Goal: Use online tool/utility: Utilize a website feature to perform a specific function

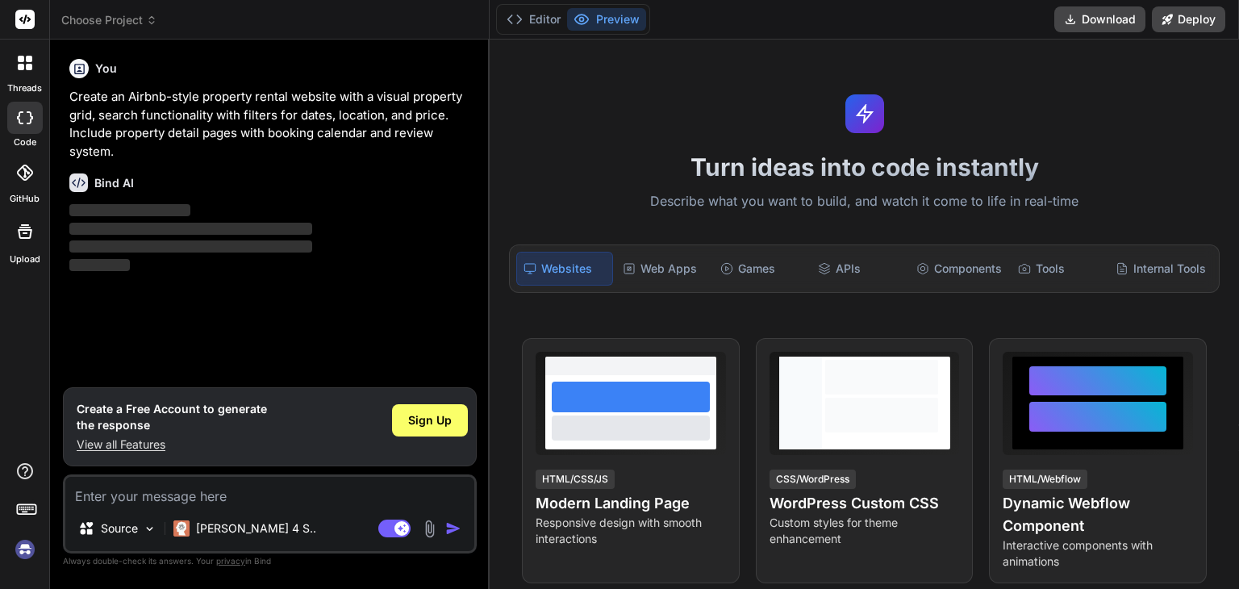
type textarea "x"
click at [16, 102] on div at bounding box center [24, 118] width 35 height 32
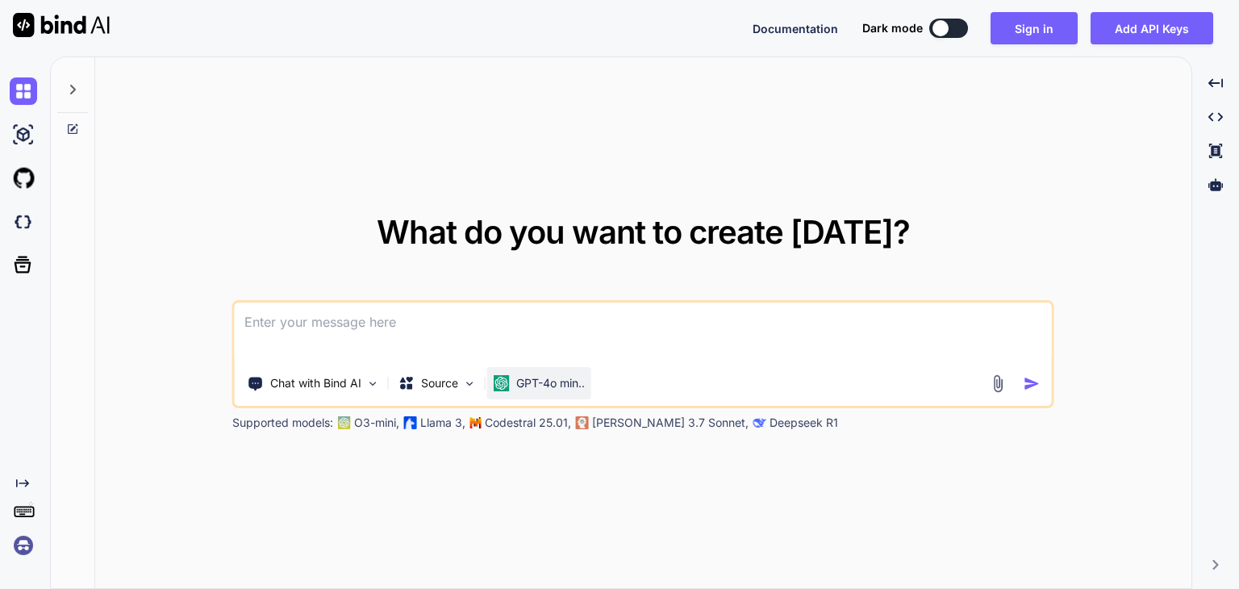
click at [558, 382] on p "GPT-4o min.." at bounding box center [550, 383] width 69 height 16
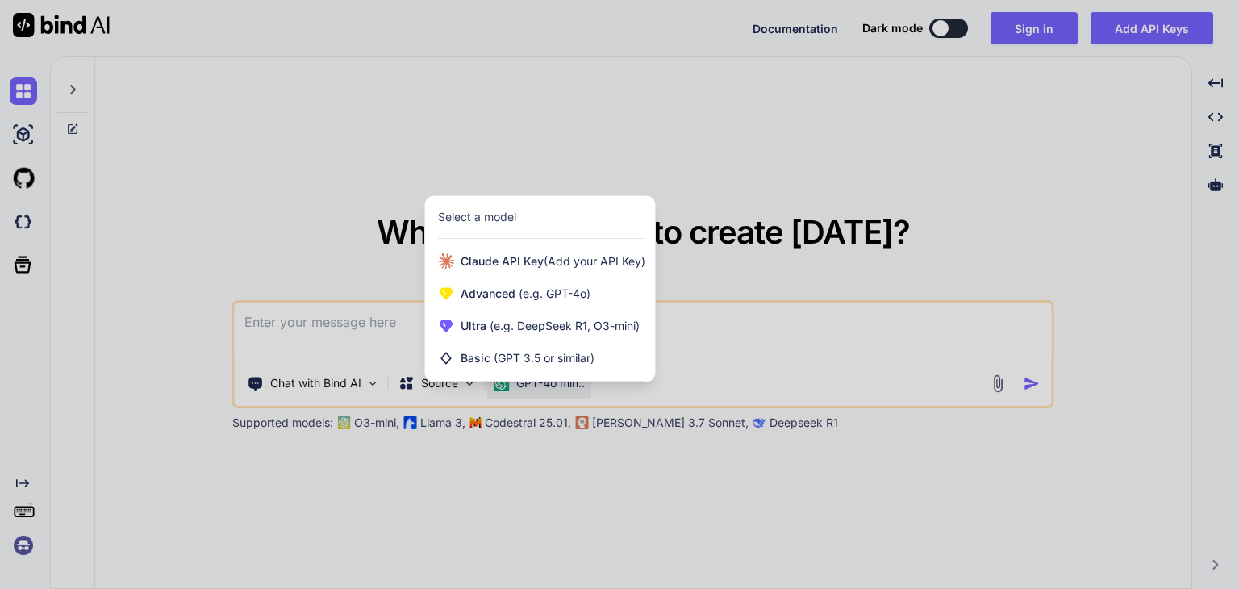
click at [361, 388] on div at bounding box center [619, 294] width 1239 height 589
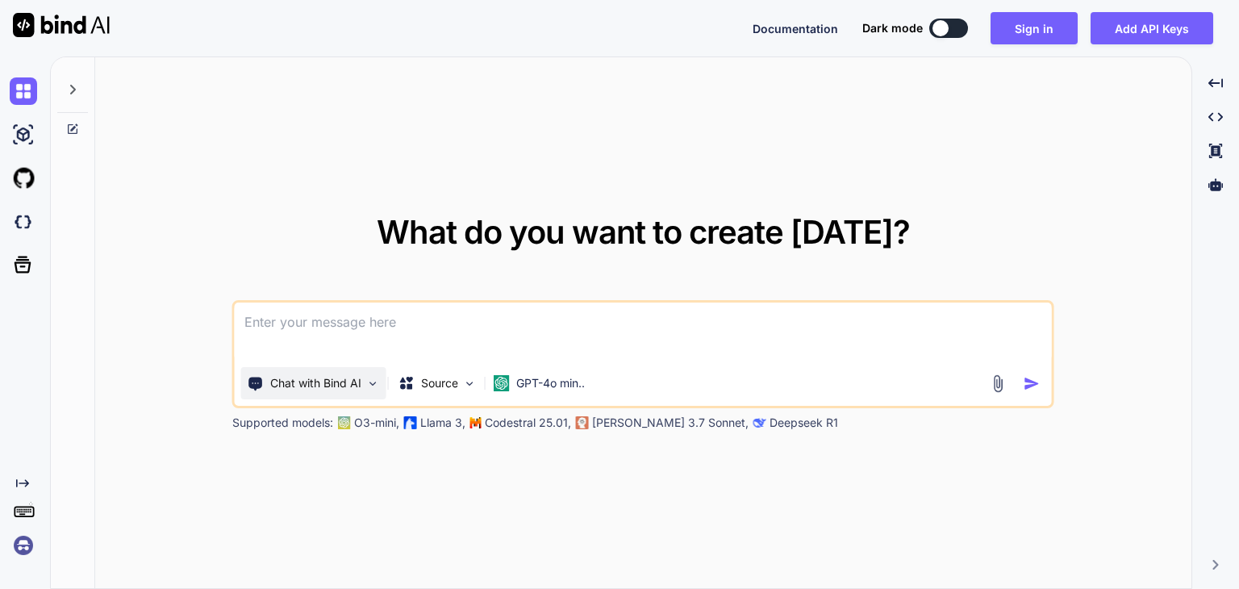
click at [375, 386] on img at bounding box center [373, 384] width 14 height 14
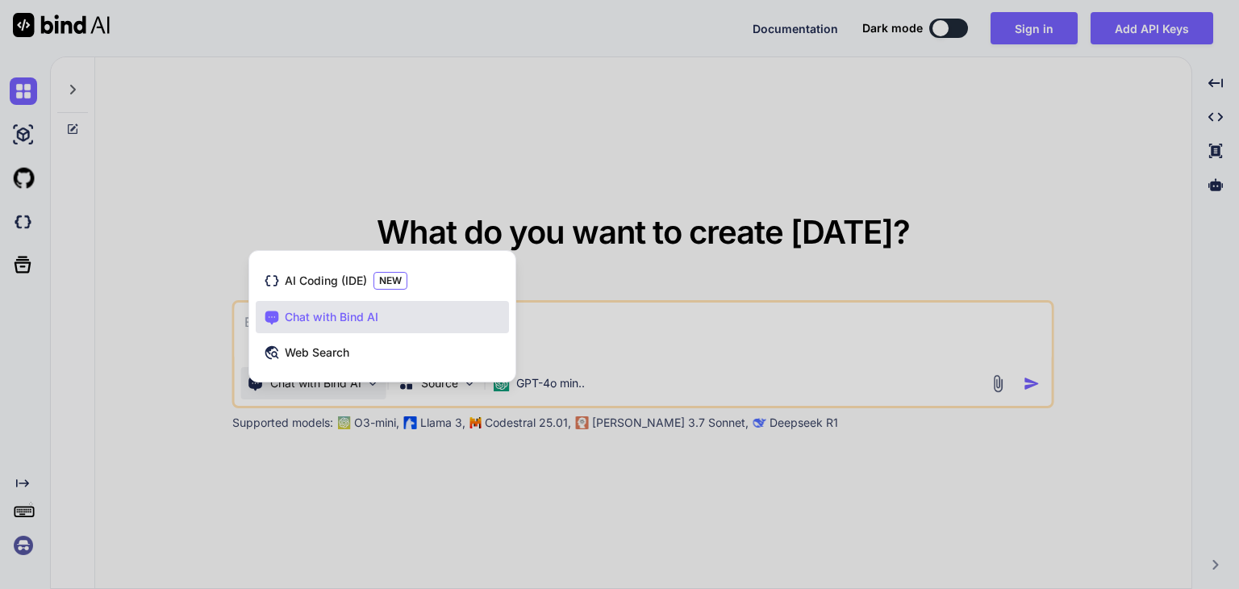
click at [365, 466] on div at bounding box center [619, 294] width 1239 height 589
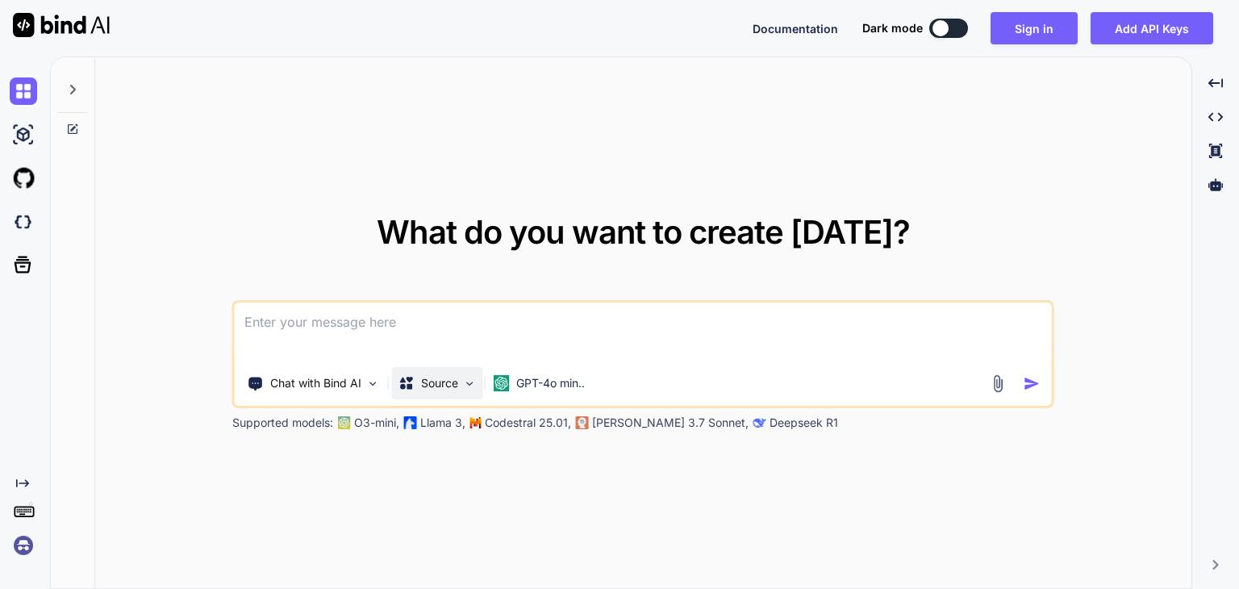
click at [455, 386] on p "Source" at bounding box center [439, 383] width 37 height 16
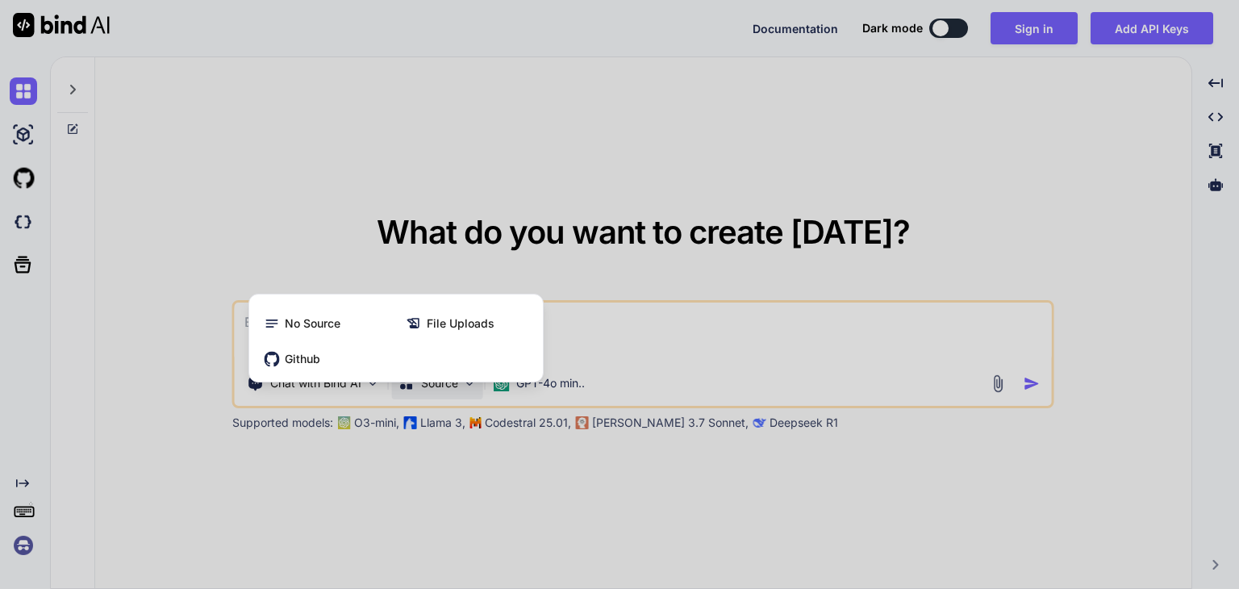
click at [432, 453] on div at bounding box center [619, 294] width 1239 height 589
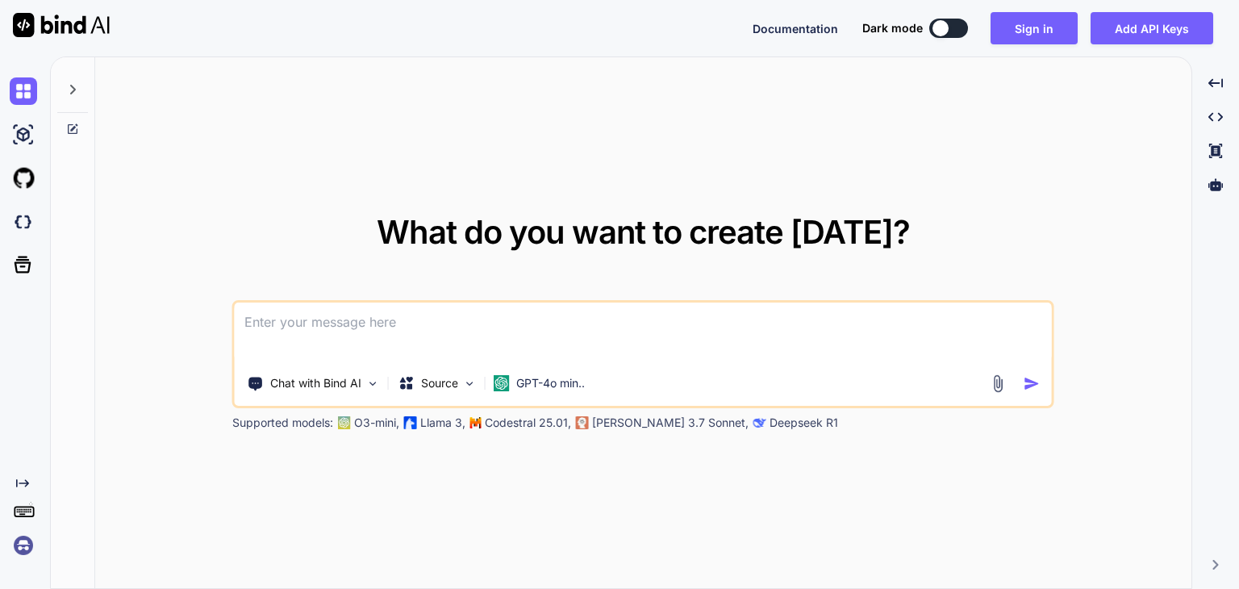
type textarea "x"
click at [314, 202] on div "What do you want to create [DATE]? Chat with Bind AI Source GPT-4o min.. Suppor…" at bounding box center [643, 323] width 1096 height 532
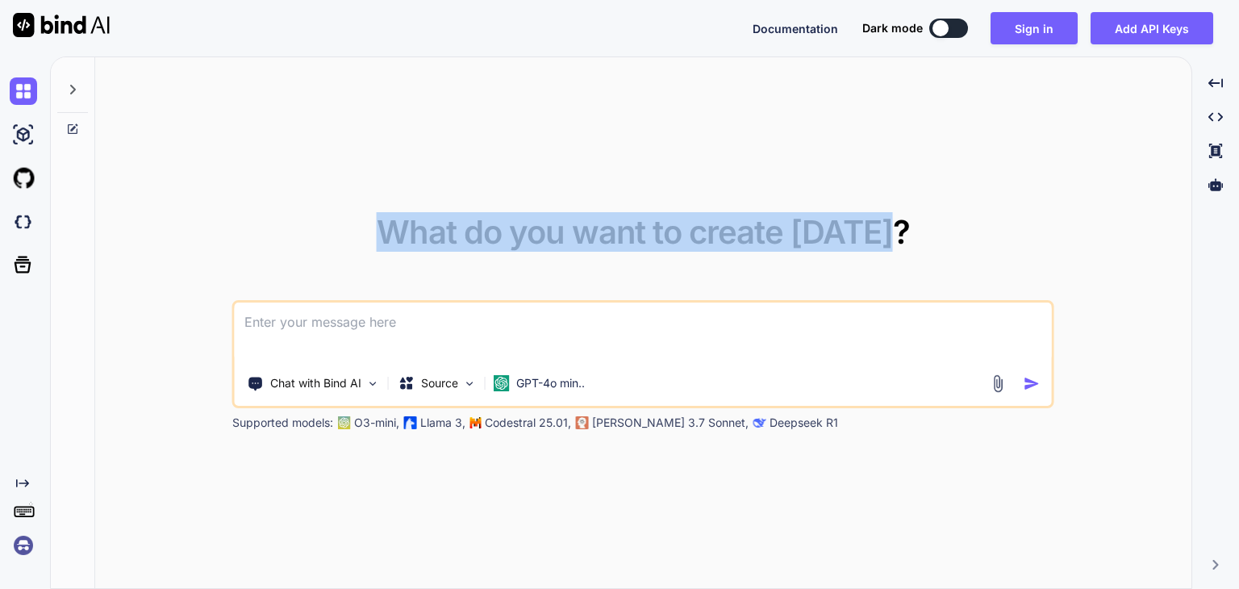
drag, startPoint x: 368, startPoint y: 196, endPoint x: 920, endPoint y: 232, distance: 553.8
click at [920, 232] on div "What do you want to create [DATE]? Chat with Bind AI Source GPT-4o min.. Suppor…" at bounding box center [643, 323] width 1096 height 532
click at [920, 232] on div "What do you want to create [DATE]? Chat with Bind AI Source GPT-4o min.. Suppor…" at bounding box center [643, 323] width 822 height 215
